Goal: Transaction & Acquisition: Purchase product/service

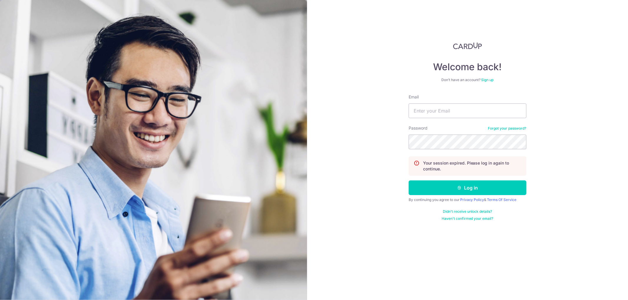
type input "[EMAIL_ADDRESS][DOMAIN_NAME]"
click at [408, 181] on button "Log in" at bounding box center [467, 188] width 118 height 15
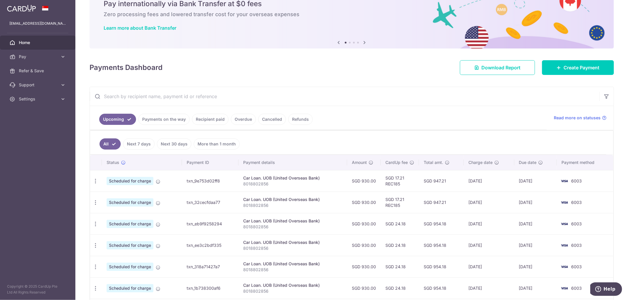
scroll to position [21, 0]
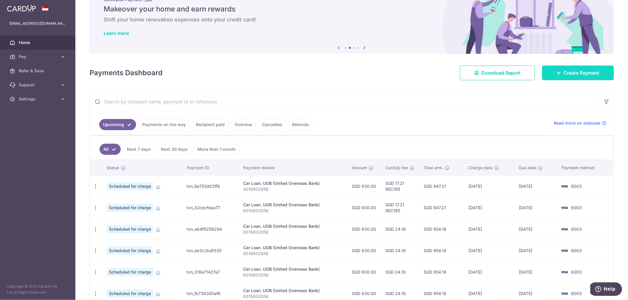
click at [557, 74] on link "Create Payment" at bounding box center [578, 73] width 72 height 15
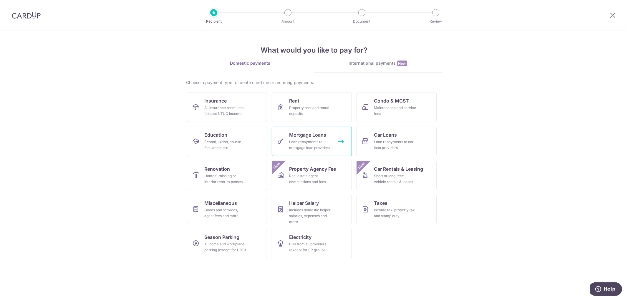
click at [314, 142] on div "Loan repayments to mortgage loan providers" at bounding box center [310, 145] width 42 height 12
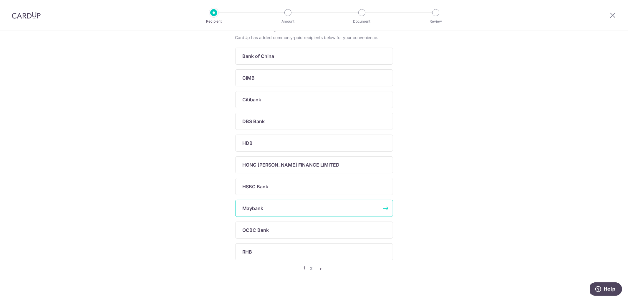
scroll to position [151, 0]
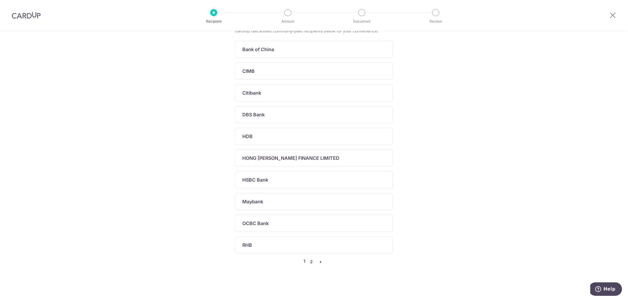
click at [309, 263] on link "2" at bounding box center [311, 262] width 7 height 7
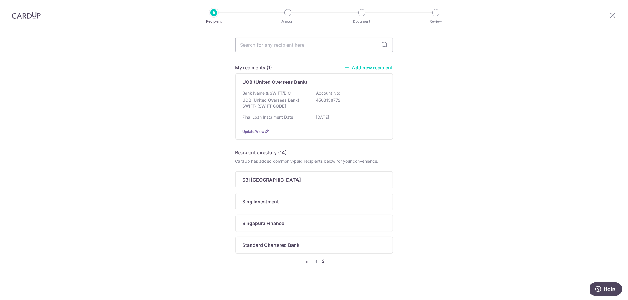
scroll to position [20, 0]
click at [276, 245] on p "Standard Chartered Bank" at bounding box center [270, 245] width 57 height 7
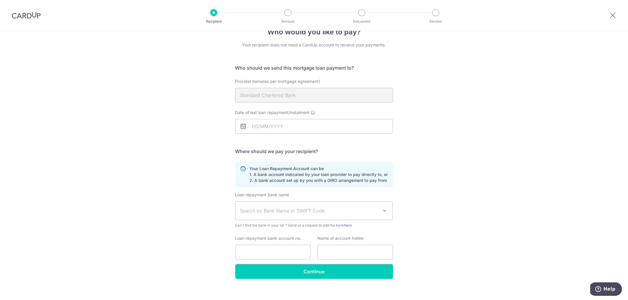
scroll to position [22, 0]
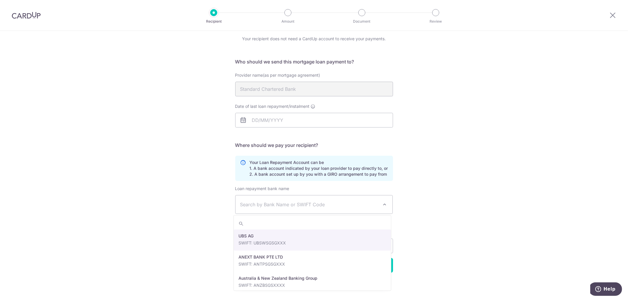
click at [375, 199] on span "Search by Bank Name or SWIFT Code" at bounding box center [313, 205] width 157 height 18
type input "sc"
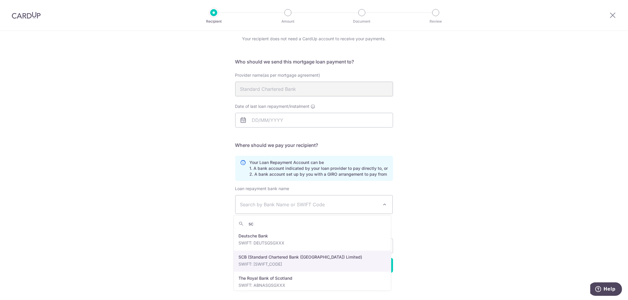
select select "14"
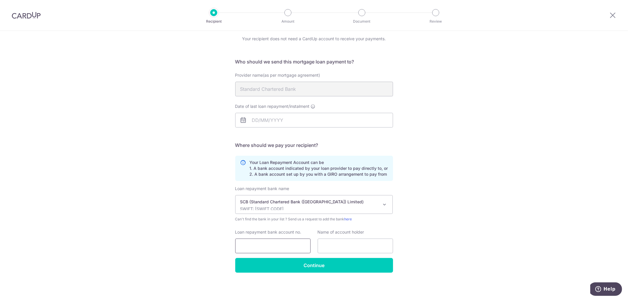
click at [274, 246] on input "Loan repayment bank account no." at bounding box center [272, 246] width 75 height 15
click at [260, 247] on input "Loan repayment bank account no." at bounding box center [272, 246] width 75 height 15
type input "0118083732"
click at [325, 247] on input "text" at bounding box center [354, 246] width 75 height 15
type input "Chen Weiguo Benjamin"
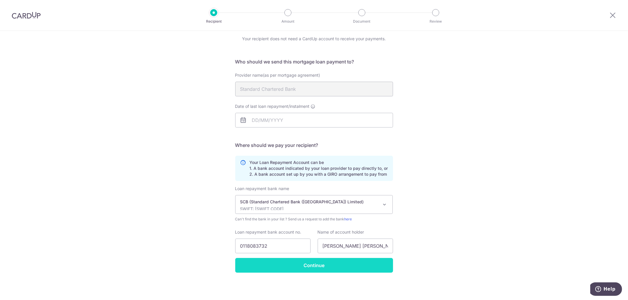
click at [329, 269] on input "Continue" at bounding box center [314, 265] width 158 height 15
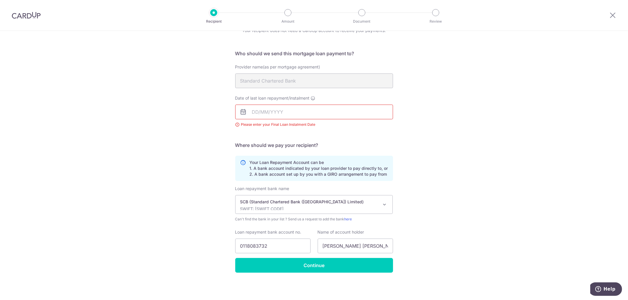
click at [253, 112] on input "Date of last loan repayment/instalment" at bounding box center [314, 112] width 158 height 15
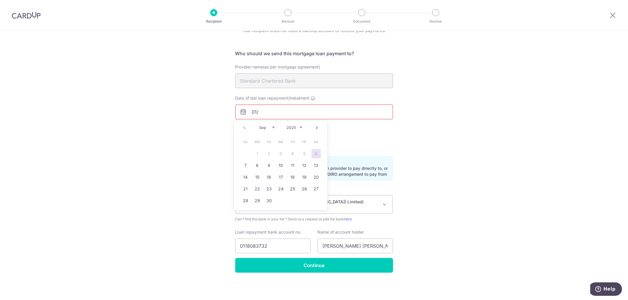
click at [270, 127] on select "Sep Oct Nov Dec" at bounding box center [267, 127] width 16 height 5
click at [299, 128] on select "2025 2026 2027 2028 2029 2030 2031 2032 2033 2034 2035" at bounding box center [294, 127] width 16 height 5
click at [296, 127] on select "2025 2026 2027 2028 2029 2030 2031 2032 2033 2034 2035 2036 2037 2038 2039 2040…" at bounding box center [294, 127] width 16 height 5
click at [271, 128] on select "Jan Feb Mar Apr May Jun Jul Aug Sep Oct Nov Dec" at bounding box center [267, 127] width 16 height 5
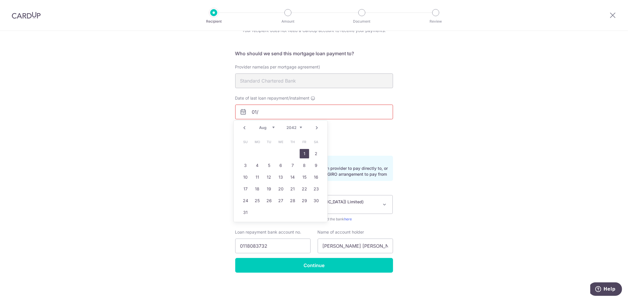
click at [303, 155] on link "1" at bounding box center [303, 153] width 9 height 9
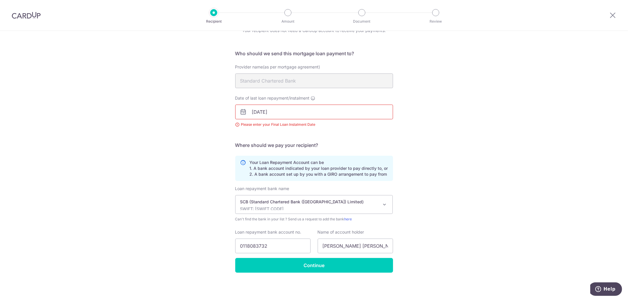
click at [367, 139] on form "Who should we send this mortgage loan payment to? Provider name(as per mortgage…" at bounding box center [314, 161] width 158 height 223
click at [286, 114] on input "01/08/2042" at bounding box center [314, 112] width 158 height 15
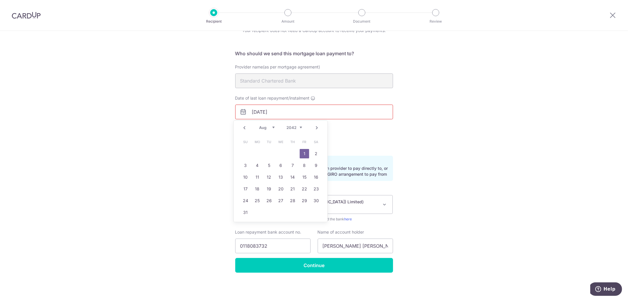
click at [378, 133] on div "Date of last loan repayment/instalment 01/08/2042 Please enter your Final Loan …" at bounding box center [314, 114] width 165 height 39
click at [270, 110] on input "01/08/2042" at bounding box center [314, 112] width 158 height 15
type input "01/08/2052"
click at [424, 160] on div "Who would you like to pay? Your recipient does not need a CardUp account to rec…" at bounding box center [314, 151] width 628 height 300
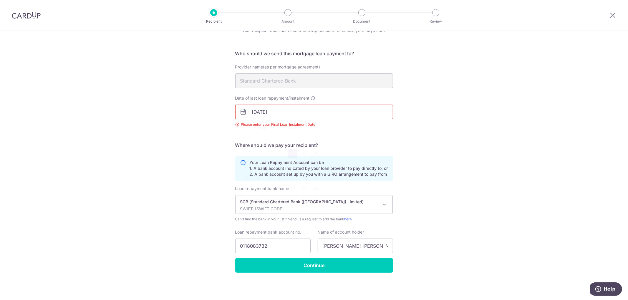
click at [254, 110] on input "01/08/2052" at bounding box center [314, 112] width 158 height 15
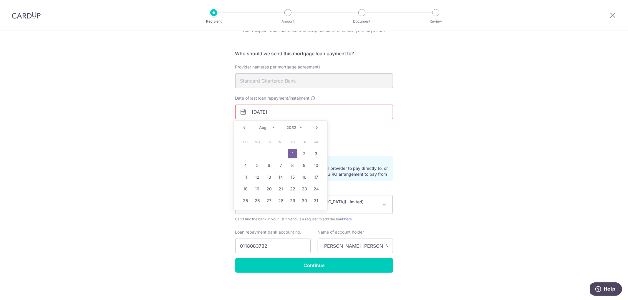
click at [292, 152] on link "1" at bounding box center [292, 153] width 9 height 9
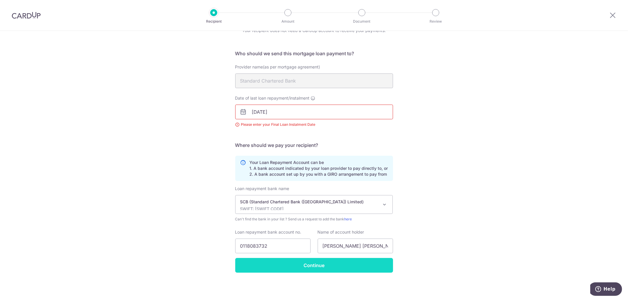
click at [337, 269] on input "Continue" at bounding box center [314, 265] width 158 height 15
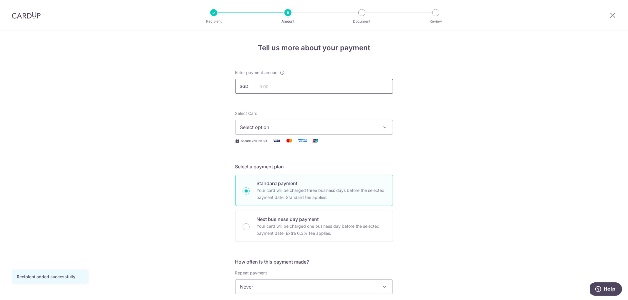
click at [276, 84] on input "text" at bounding box center [314, 86] width 158 height 15
type input "980.00"
click at [209, 100] on div "Tell us more about your payment Enter payment amount SGD 980.00 980.00 Recipien…" at bounding box center [314, 297] width 628 height 532
click at [268, 126] on span "Select option" at bounding box center [308, 127] width 137 height 7
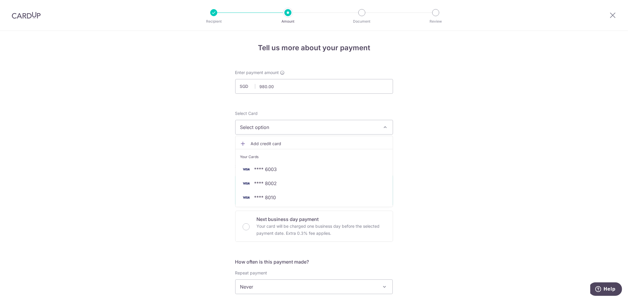
click at [257, 144] on span "Add credit card" at bounding box center [319, 144] width 137 height 6
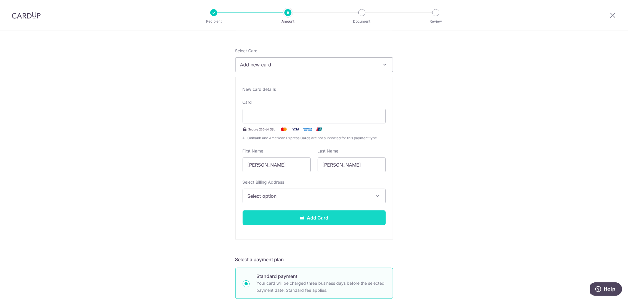
scroll to position [98, 0]
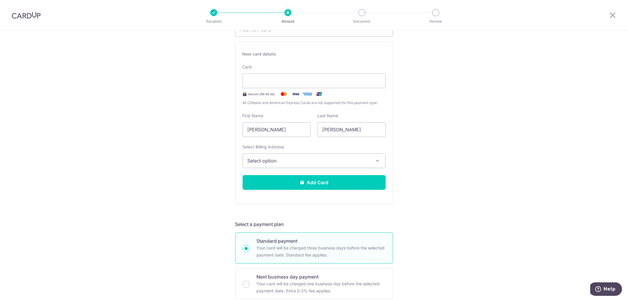
click at [297, 157] on span "Select option" at bounding box center [308, 160] width 122 height 7
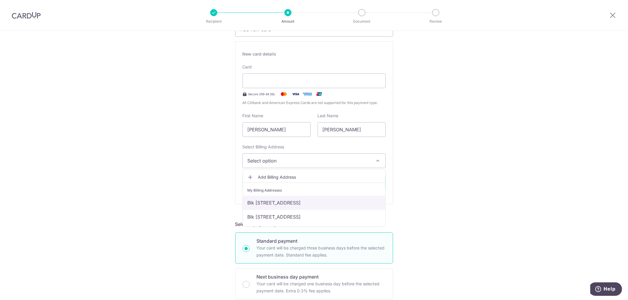
click at [320, 202] on link "Blk [STREET_ADDRESS]" at bounding box center [314, 203] width 142 height 14
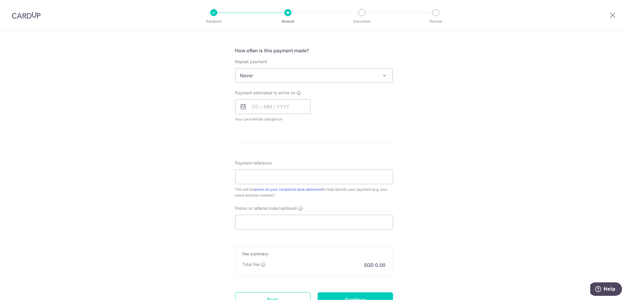
scroll to position [392, 0]
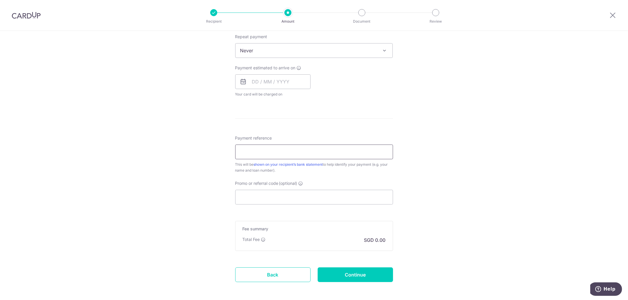
click at [251, 149] on input "Payment reference" at bounding box center [314, 152] width 158 height 15
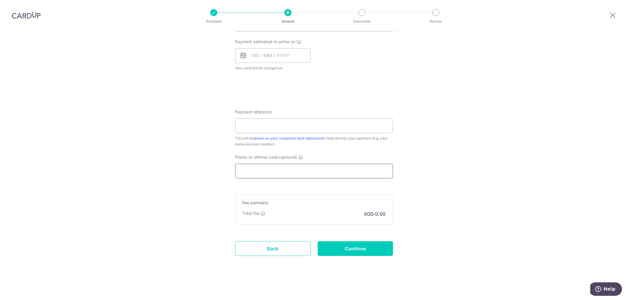
click at [249, 172] on input "Promo or referral code (optional)" at bounding box center [314, 171] width 158 height 15
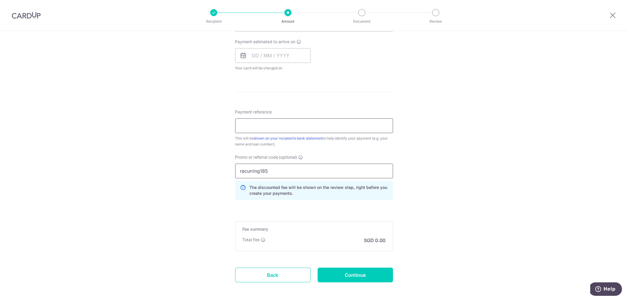
type input "recurring185"
click at [256, 127] on input "Payment reference" at bounding box center [314, 126] width 158 height 15
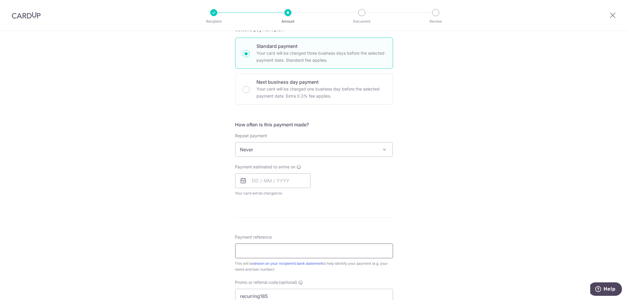
scroll to position [287, 0]
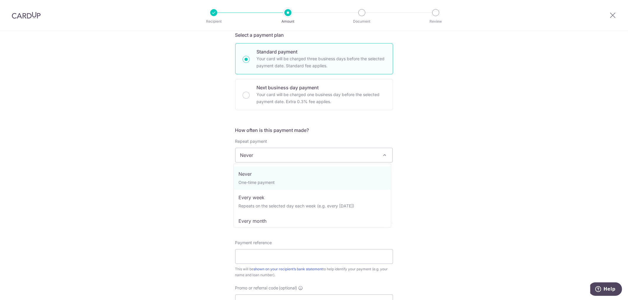
click at [380, 161] on span "Never" at bounding box center [313, 155] width 157 height 14
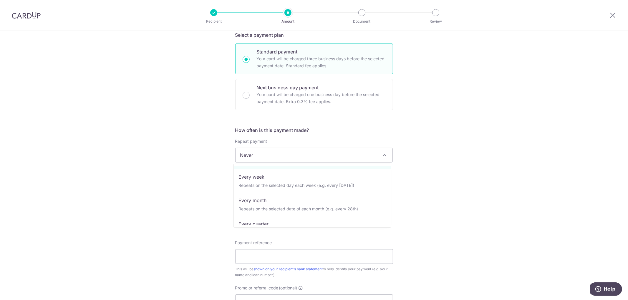
scroll to position [26, 0]
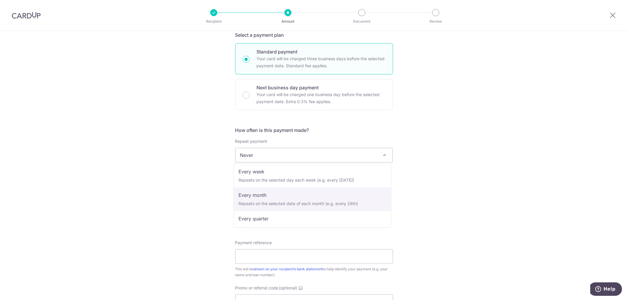
select select "3"
type input "01/08/2052"
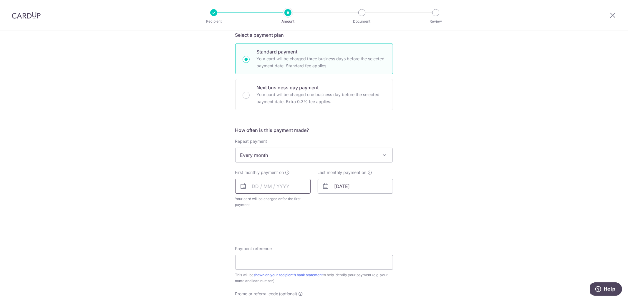
click at [274, 185] on input "text" at bounding box center [272, 186] width 75 height 15
click at [289, 254] on link "18" at bounding box center [293, 251] width 9 height 9
type input "[DATE]"
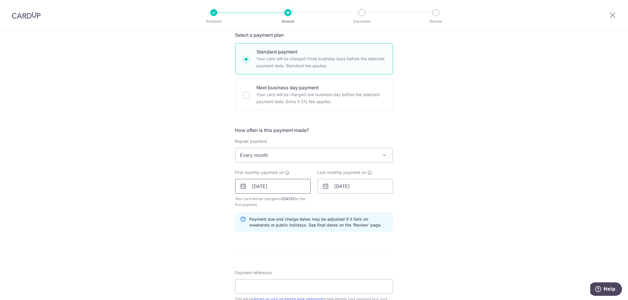
click at [285, 188] on input "[DATE]" at bounding box center [272, 186] width 75 height 15
click at [458, 198] on div "Tell us more about your payment Enter payment amount SGD 980.00 980.00 Recipien…" at bounding box center [314, 115] width 628 height 744
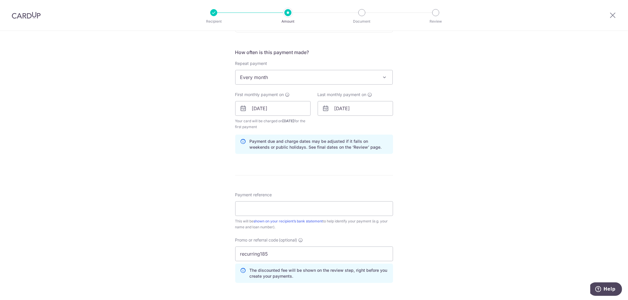
scroll to position [386, 0]
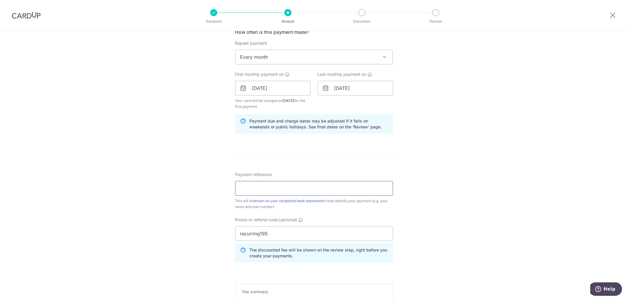
click at [250, 188] on input "Payment reference" at bounding box center [314, 188] width 158 height 15
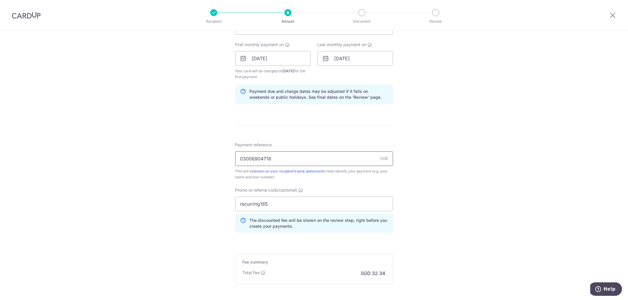
scroll to position [475, 0]
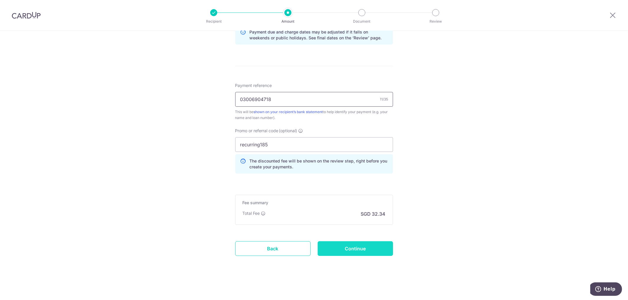
type input "03006904718"
click at [345, 250] on input "Continue" at bounding box center [354, 249] width 75 height 15
type input "Create Schedule"
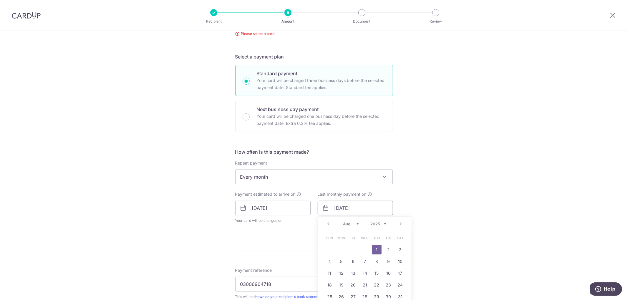
drag, startPoint x: 368, startPoint y: 210, endPoint x: 354, endPoint y: 209, distance: 14.1
click at [354, 209] on input "[DATE]" at bounding box center [354, 208] width 75 height 15
type input "[DATE]"
click at [421, 212] on div "Tell us more about your payment Enter payment amount SGD 980.00 980.00 Select C…" at bounding box center [314, 204] width 628 height 579
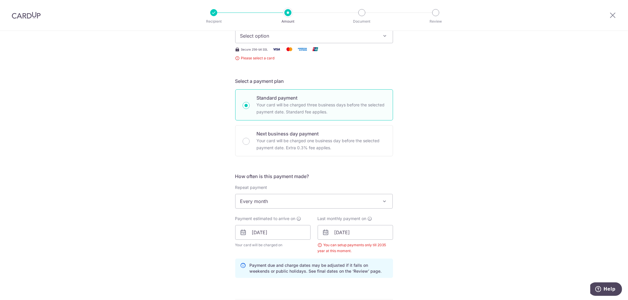
scroll to position [51, 0]
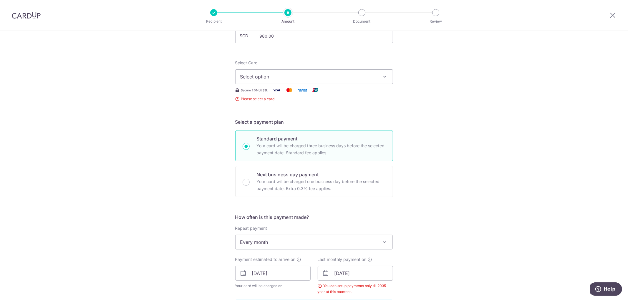
click at [317, 78] on span "Select option" at bounding box center [308, 76] width 137 height 7
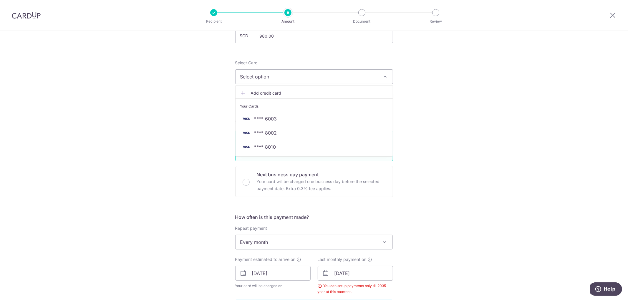
click at [437, 127] on div "Tell us more about your payment Enter payment amount SGD 980.00 980.00 Select C…" at bounding box center [314, 281] width 628 height 603
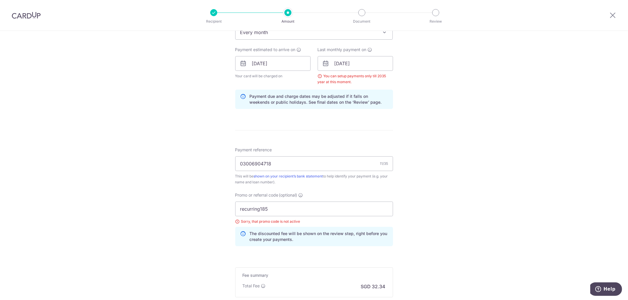
scroll to position [261, 0]
drag, startPoint x: 280, startPoint y: 206, endPoint x: 219, endPoint y: 213, distance: 60.9
click at [219, 213] on div "Tell us more about your payment Enter payment amount SGD 980.00 980.00 Select C…" at bounding box center [314, 71] width 628 height 603
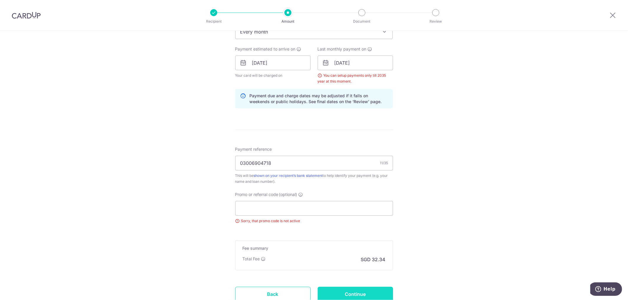
click at [380, 296] on input "Continue" at bounding box center [354, 294] width 75 height 15
type input "Create Schedule"
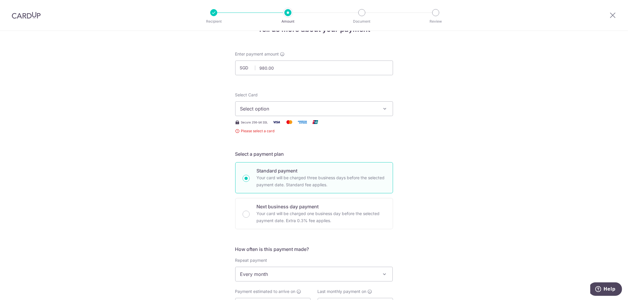
scroll to position [18, 0]
click at [286, 109] on span "Select option" at bounding box center [308, 109] width 137 height 7
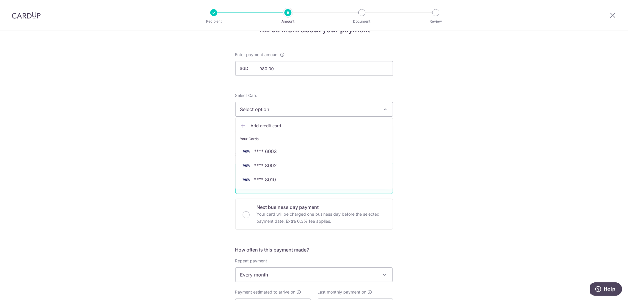
click at [268, 127] on span "Add credit card" at bounding box center [319, 126] width 137 height 6
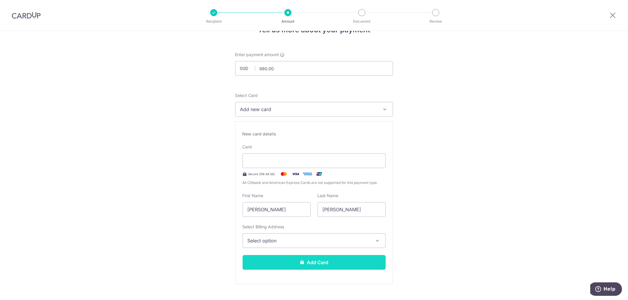
click at [292, 260] on button "Add Card" at bounding box center [313, 262] width 143 height 15
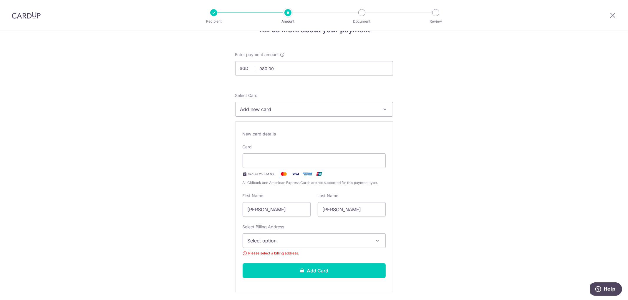
click at [299, 238] on span "Select option" at bounding box center [308, 240] width 122 height 7
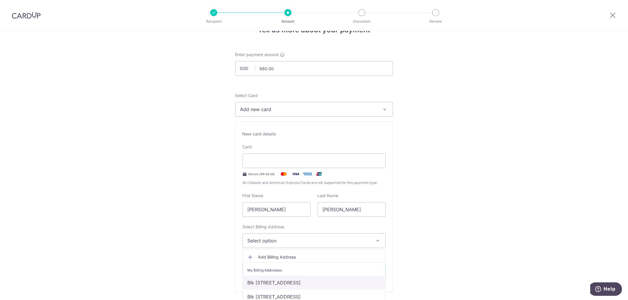
click at [289, 284] on link "Blk [STREET_ADDRESS]" at bounding box center [314, 283] width 142 height 14
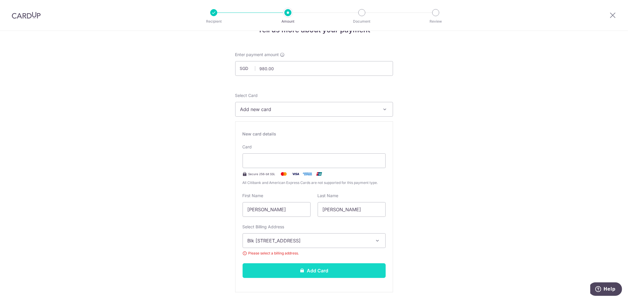
click at [297, 274] on button "Add Card" at bounding box center [313, 271] width 143 height 15
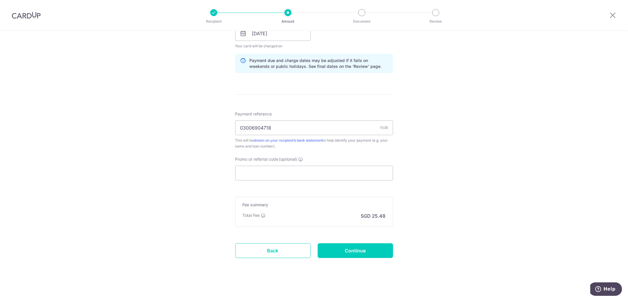
scroll to position [287, 0]
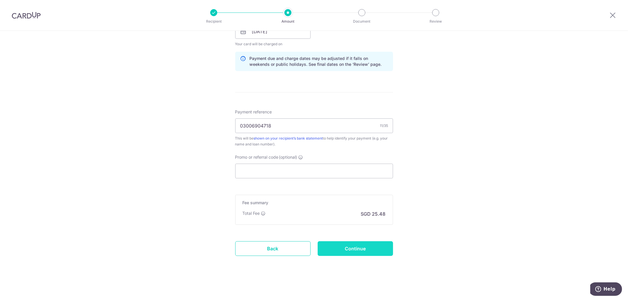
click at [358, 251] on input "Continue" at bounding box center [354, 249] width 75 height 15
type input "Create Schedule"
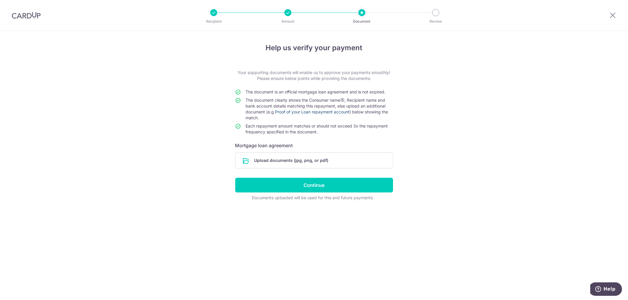
click at [336, 112] on link "Proof of your Loan repayment account" at bounding box center [312, 111] width 74 height 5
click at [278, 158] on input "file" at bounding box center [313, 160] width 157 height 15
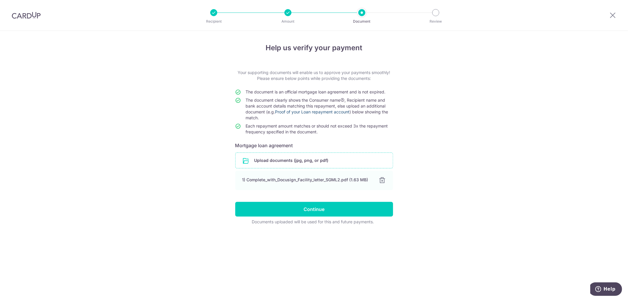
click at [342, 113] on link "Proof of your Loan repayment account" at bounding box center [312, 111] width 74 height 5
click at [289, 157] on input "file" at bounding box center [313, 160] width 157 height 15
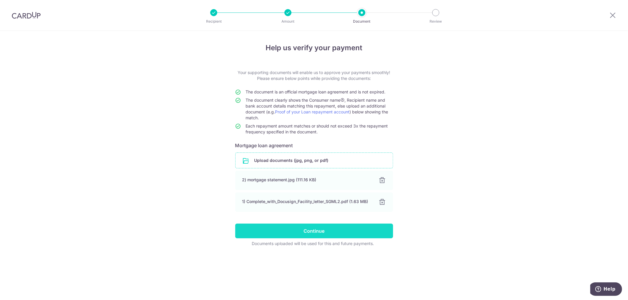
click at [283, 228] on input "Continue" at bounding box center [314, 231] width 158 height 15
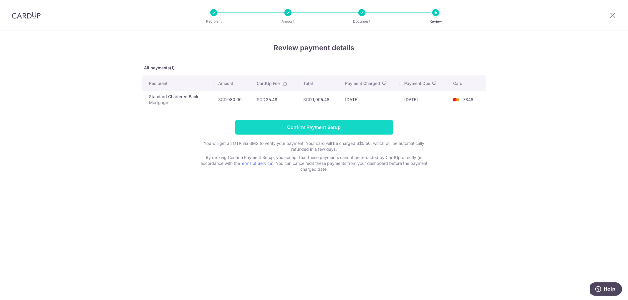
click at [345, 127] on input "Confirm Payment Setup" at bounding box center [314, 127] width 158 height 15
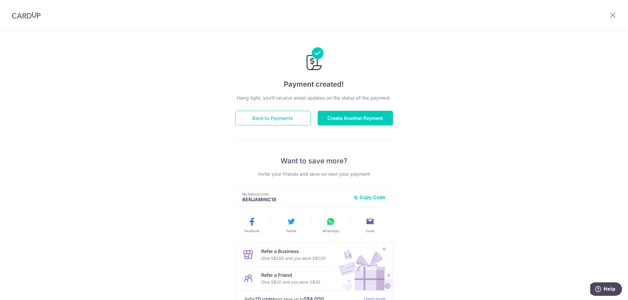
click at [270, 117] on button "Back to Payments" at bounding box center [272, 118] width 75 height 15
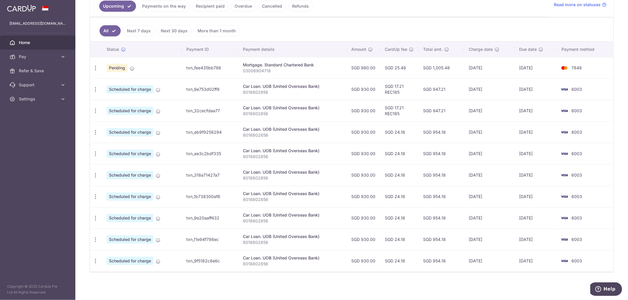
scroll to position [141, 0]
click at [95, 67] on icon "button" at bounding box center [95, 68] width 6 height 6
click at [108, 81] on span "Update payment" at bounding box center [127, 83] width 40 height 7
radio input "true"
type input "980.00"
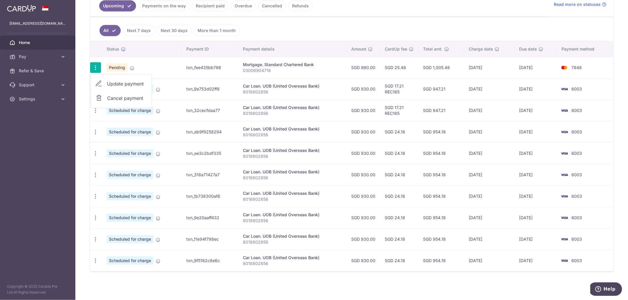
type input "[DATE]"
type input "03006904718"
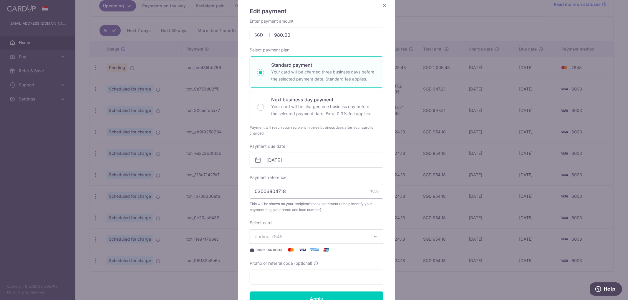
scroll to position [131, 0]
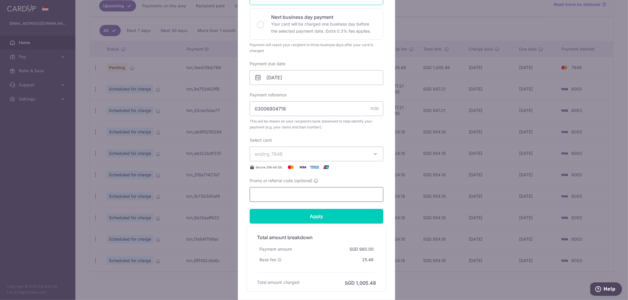
click at [268, 193] on input "Promo or referral code (optional)" at bounding box center [316, 194] width 134 height 15
paste input "REC185"
click at [289, 218] on input "Apply" at bounding box center [316, 216] width 134 height 15
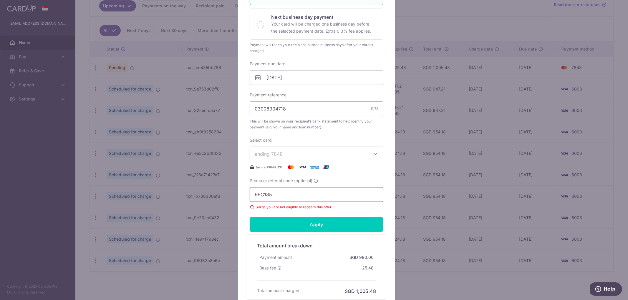
drag, startPoint x: 257, startPoint y: 192, endPoint x: 237, endPoint y: 188, distance: 20.3
click at [238, 188] on div "Edit payment By clicking apply, you will make changes to all payments to Standa…" at bounding box center [316, 112] width 157 height 400
paste input "OFF22"
type input "OFF225"
click at [283, 222] on input "Apply" at bounding box center [316, 224] width 134 height 15
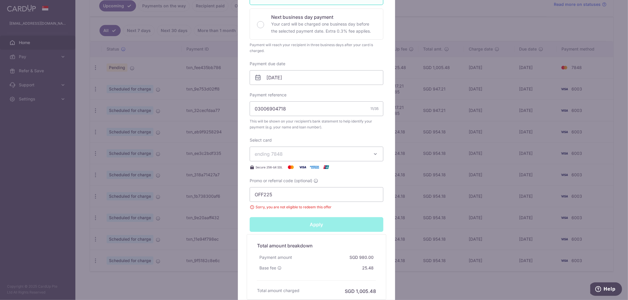
type input "Successfully Applied"
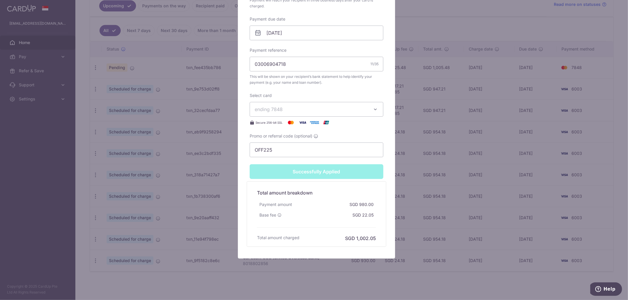
scroll to position [197, 0]
